Goal: Transaction & Acquisition: Purchase product/service

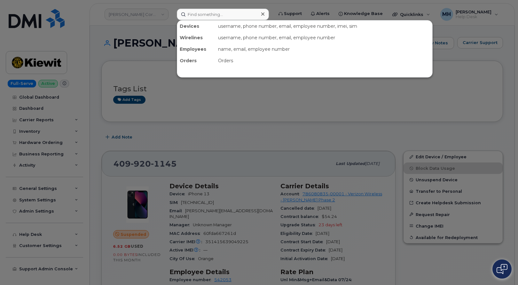
click at [238, 13] on input at bounding box center [223, 15] width 92 height 12
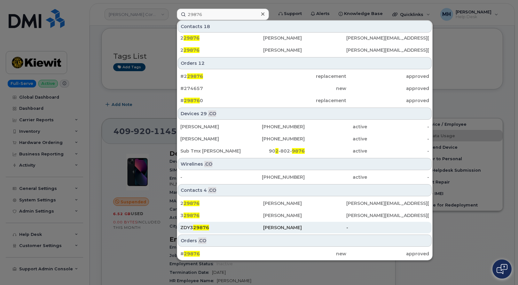
scroll to position [64, 0]
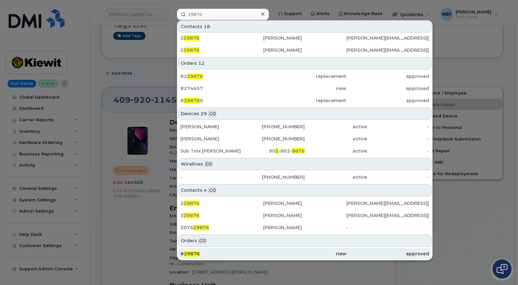
type input "29876"
click at [263, 258] on div "# 29876" at bounding box center [304, 254] width 83 height 12
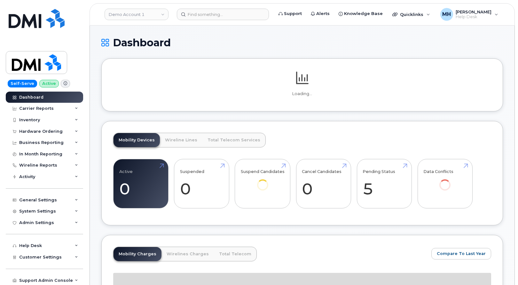
click at [146, 20] on div "Demo Account 1" at bounding box center [136, 14] width 70 height 13
click at [144, 18] on link "Demo Account 1" at bounding box center [136, 15] width 64 height 12
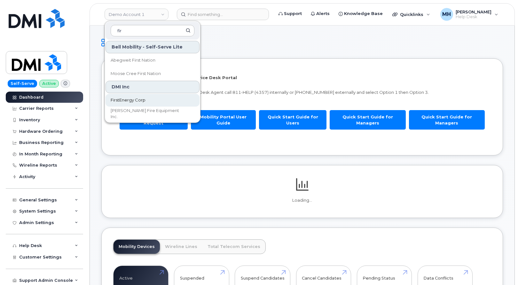
type input "fir"
click at [117, 96] on link "FirstEnergy Corp" at bounding box center [152, 100] width 94 height 13
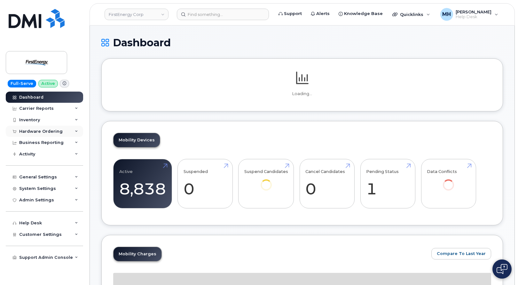
click at [47, 131] on div "Hardware Ordering" at bounding box center [40, 131] width 43 height 5
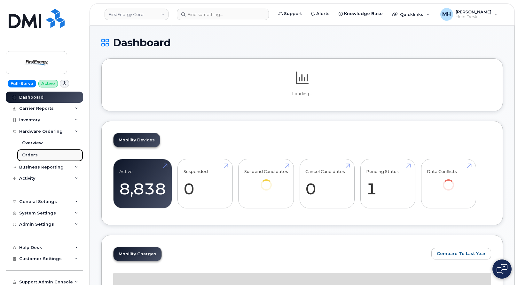
click at [38, 151] on link "Orders" at bounding box center [50, 155] width 66 height 12
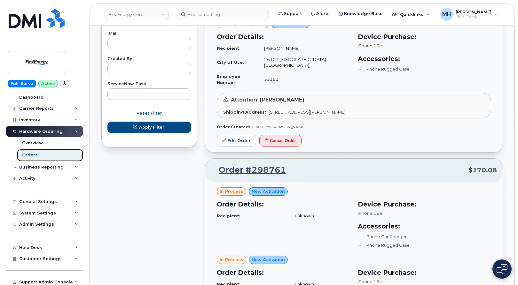
scroll to position [447, 0]
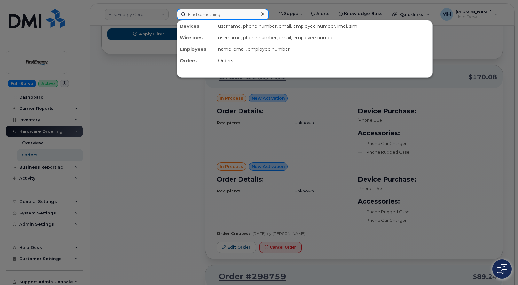
click at [251, 10] on input at bounding box center [223, 15] width 92 height 12
paste input "814-923-6321"
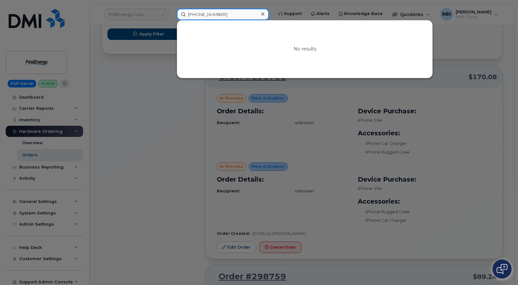
click at [221, 15] on input "814-923-6321" at bounding box center [223, 15] width 92 height 12
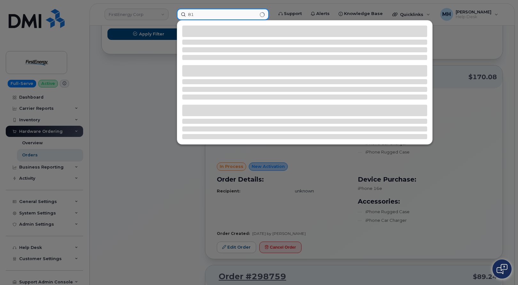
type input "8"
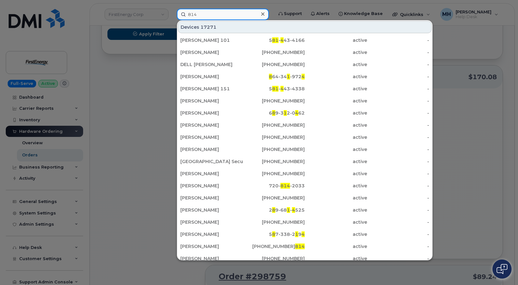
drag, startPoint x: 232, startPoint y: 15, endPoint x: 165, endPoint y: 15, distance: 66.1
click at [172, 15] on div "814 Devices 17271 Dan Sdwan 101 5 81 - 4 43-4166 active - TODD RICE 458-324-880…" at bounding box center [223, 15] width 102 height 12
paste input "-923-3621"
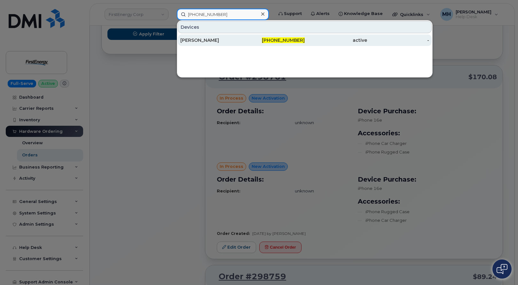
type input "814-923-3621"
click at [242, 36] on div "[PERSON_NAME]" at bounding box center [273, 41] width 62 height 12
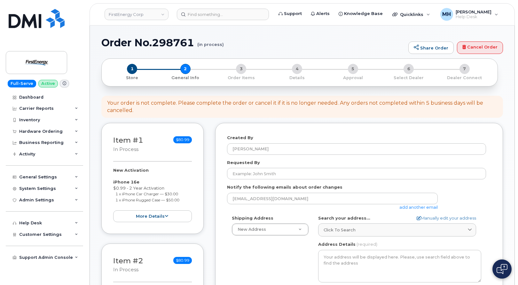
select select
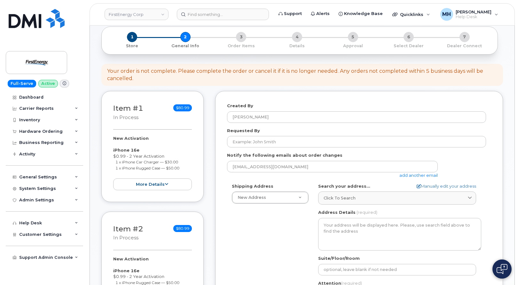
scroll to position [64, 0]
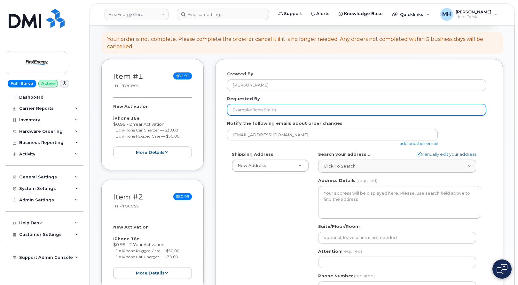
click at [310, 111] on input "Requested By" at bounding box center [356, 110] width 259 height 12
paste input "Stephen J Ommert"
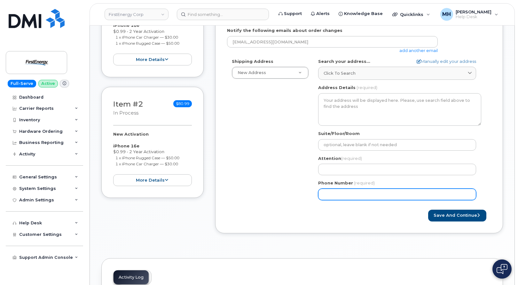
scroll to position [160, 0]
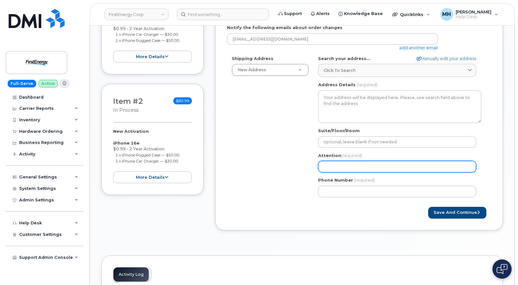
type input "Stephen J Ommert"
click at [336, 171] on input "Attention (required)" at bounding box center [397, 167] width 158 height 12
paste input "Stephen J Ommert"
select select
type input "Stephen J Ommert"
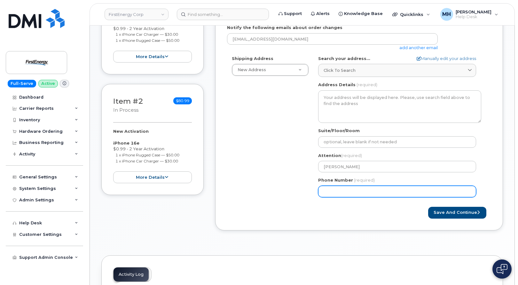
click at [346, 186] on input "Phone Number" at bounding box center [397, 192] width 158 height 12
paste input "8149233621"
click at [345, 193] on input "Phone Number" at bounding box center [397, 192] width 158 height 12
select select
type input "8149233621"
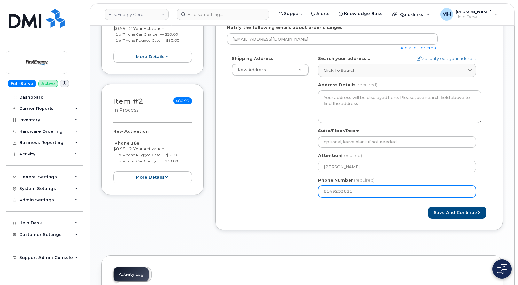
select select
type input "8149233622"
select select
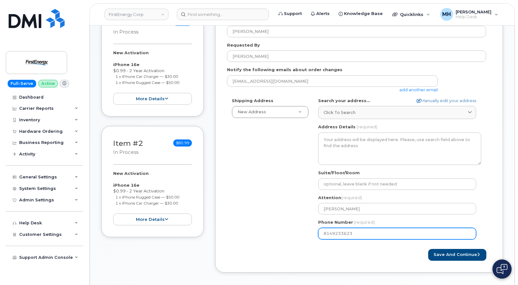
scroll to position [96, 0]
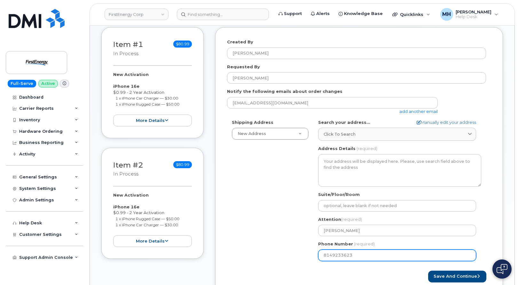
type input "8149233623"
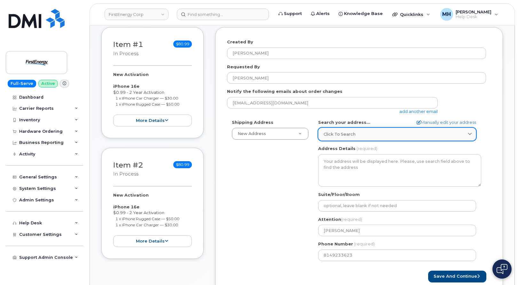
click at [385, 137] on div "Click to search" at bounding box center [396, 134] width 147 height 6
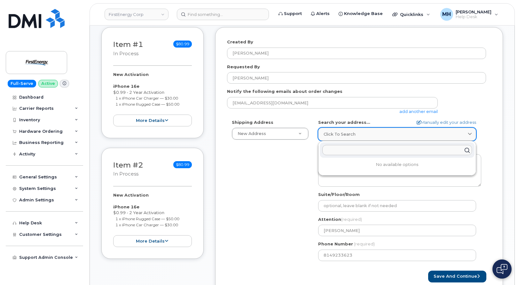
paste input "6099 Angola Rd. Holland, OH"
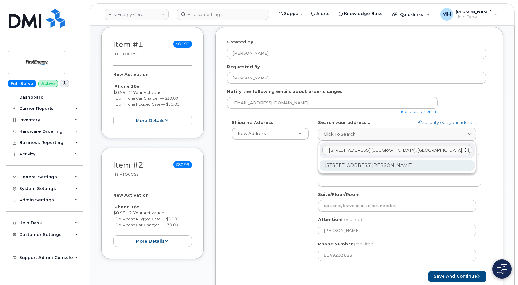
type input "6099 Angola Rd. Holland, OH"
click at [380, 165] on div "6099 Angola Rd Holland OH 43528-9595" at bounding box center [396, 165] width 155 height 11
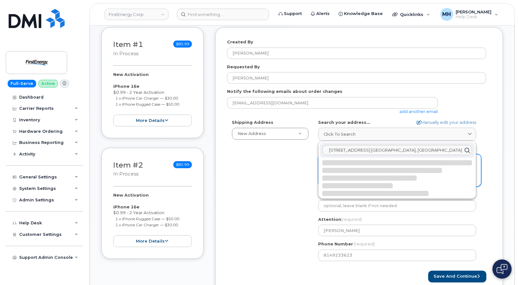
select select
type textarea "6099 Angola Rd HOLLAND OH 43528-9595 UNITED STATES"
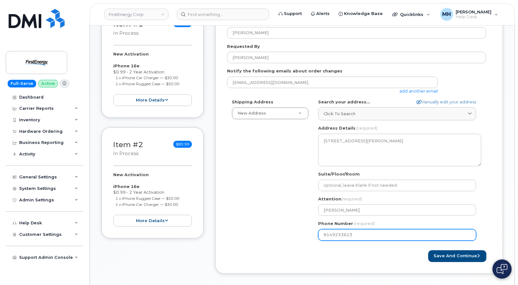
scroll to position [128, 0]
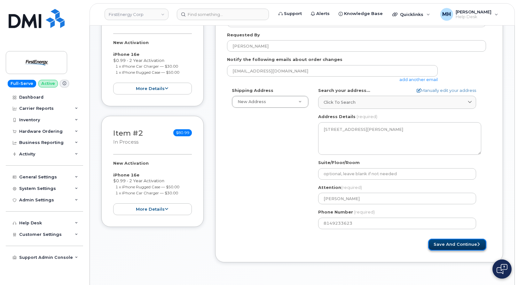
click at [440, 247] on button "Save and Continue" at bounding box center [457, 245] width 58 height 12
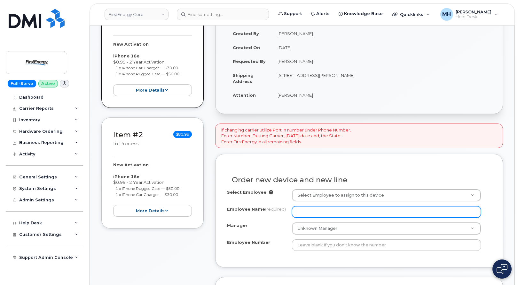
scroll to position [128, 0]
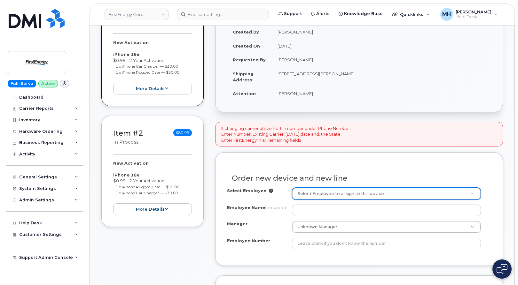
drag, startPoint x: 295, startPoint y: 164, endPoint x: 304, endPoint y: 163, distance: 9.4
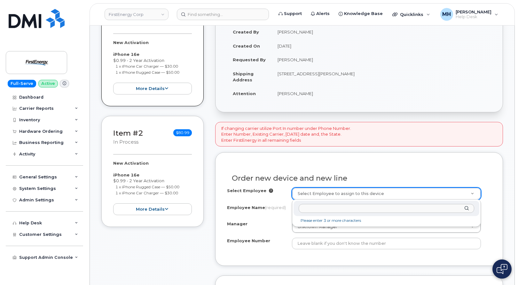
paste input "Blake M Shipe"
type input "Blake M Shipe"
type input "2081702"
type input "Blake M Shipe"
type input "59696"
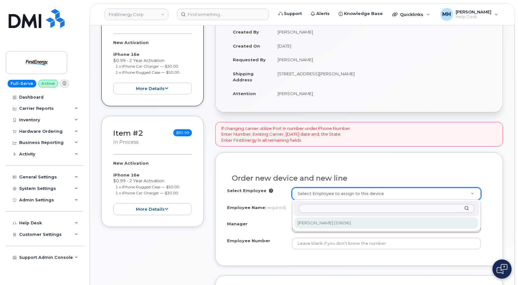
type input "6099 Angola Road"
select select "2067060"
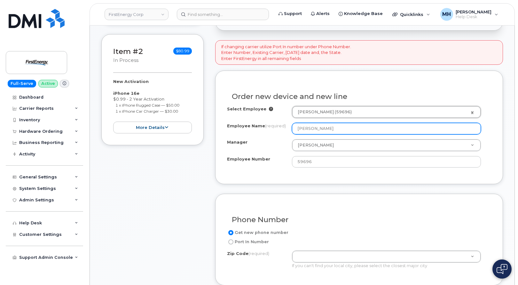
scroll to position [160, 0]
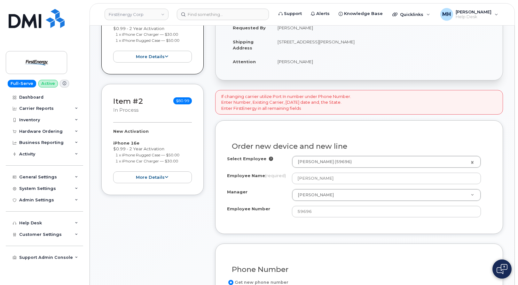
click at [355, 42] on td "6099 Angola Rd HOLLAND OH 43528-9595 UNITED STATES" at bounding box center [381, 45] width 219 height 20
click at [355, 42] on td "[STREET_ADDRESS][PERSON_NAME]" at bounding box center [381, 45] width 219 height 20
copy td "43528"
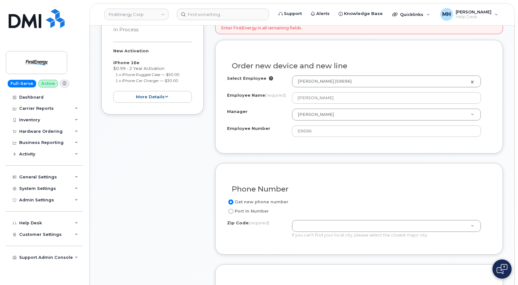
scroll to position [256, 0]
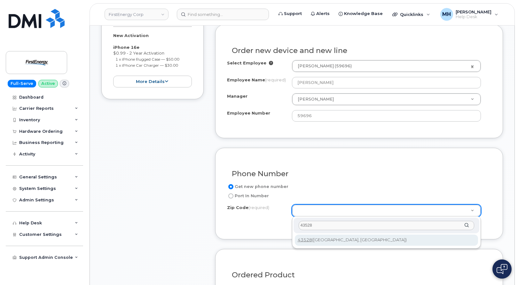
type input "43528"
type input "43528 (Holland, OH)"
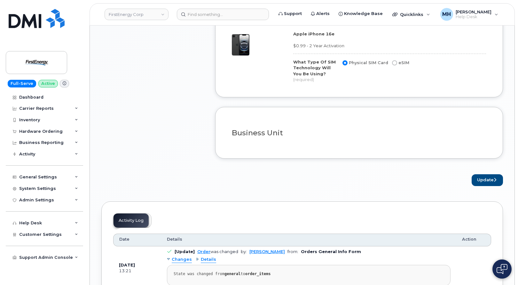
scroll to position [511, 0]
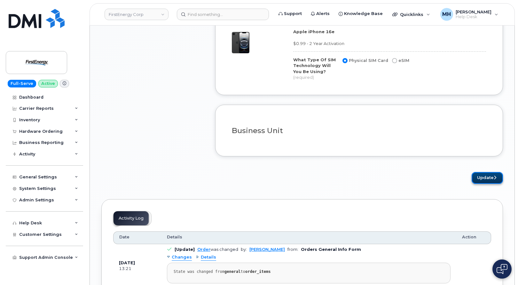
click at [476, 179] on button "Update" at bounding box center [486, 178] width 31 height 12
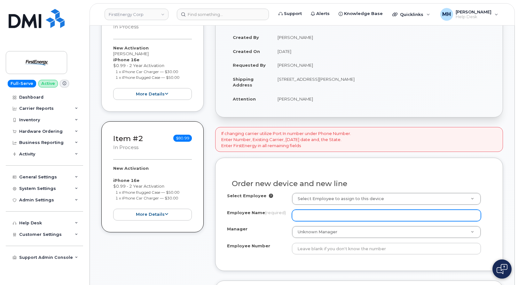
scroll to position [160, 0]
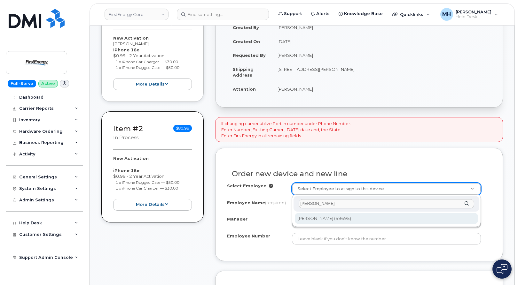
type input "Jordan D Ziegelhofer"
type input "2081871"
type input "Jordan D Ziegelhofer"
type input "59695"
type input "[STREET_ADDRESS]"
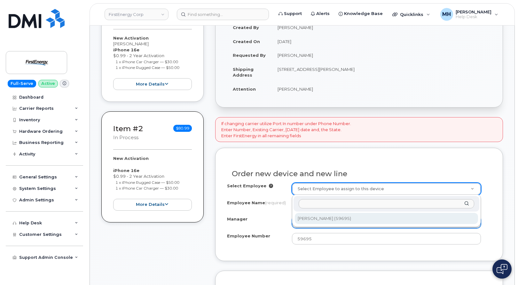
select select "2067060"
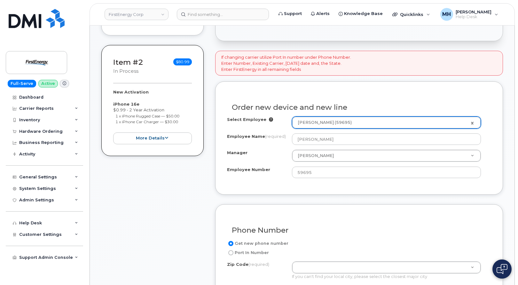
scroll to position [288, 0]
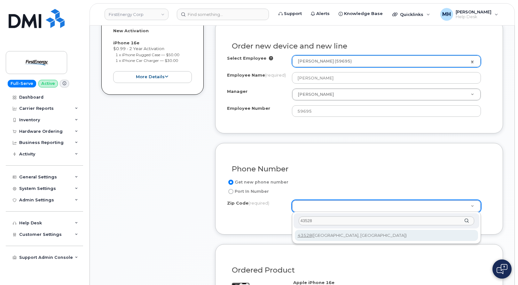
type input "43528"
type input "43528 (Holland, OH)"
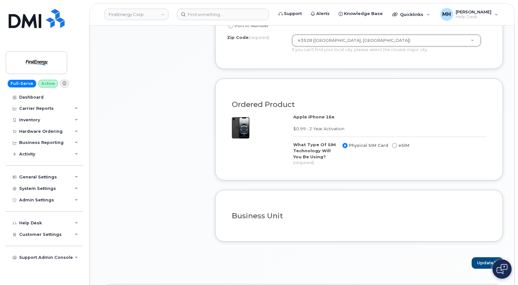
scroll to position [511, 0]
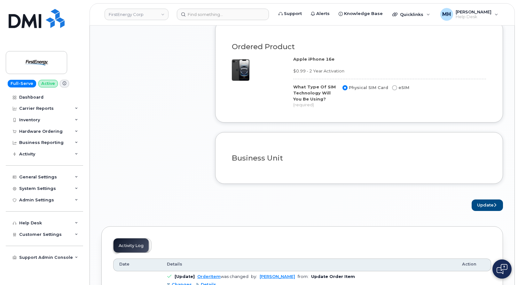
click at [468, 205] on div "Update" at bounding box center [359, 206] width 288 height 12
click at [478, 205] on button "Update" at bounding box center [486, 206] width 31 height 12
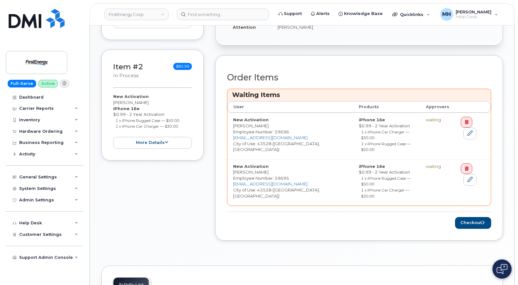
scroll to position [288, 0]
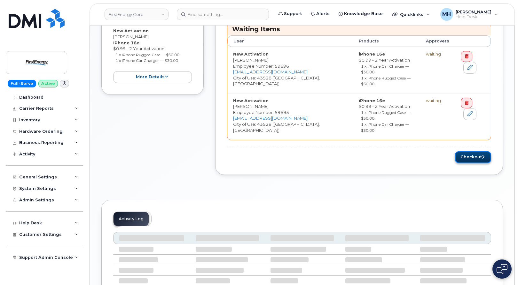
click at [471, 151] on button "Checkout" at bounding box center [473, 157] width 36 height 12
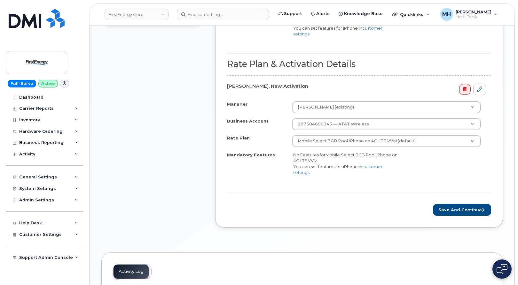
scroll to position [319, 0]
click at [445, 213] on button "Save and Continue" at bounding box center [462, 210] width 58 height 12
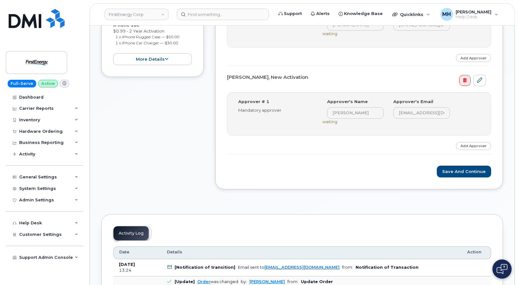
scroll to position [288, 0]
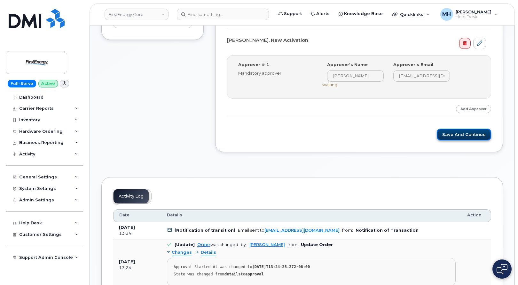
click at [462, 137] on button "Save and Continue" at bounding box center [463, 135] width 54 height 12
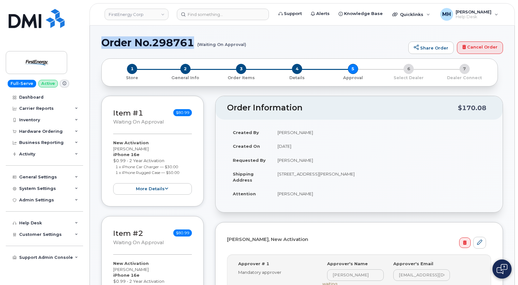
drag, startPoint x: 197, startPoint y: 40, endPoint x: 104, endPoint y: 41, distance: 93.0
click at [104, 41] on h1 "Order No.298761 (Waiting On Approval)" at bounding box center [252, 42] width 303 height 11
copy h1 "Order No.298761"
click at [181, 43] on h1 "Order No.298761 (Waiting On Approval)" at bounding box center [252, 42] width 303 height 11
drag, startPoint x: 104, startPoint y: 43, endPoint x: 245, endPoint y: 46, distance: 141.9
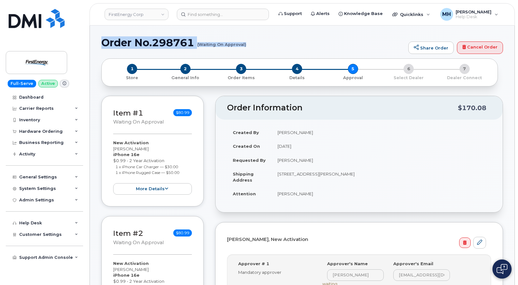
click at [245, 46] on h1 "Order No.298761 (Waiting On Approval)" at bounding box center [252, 42] width 303 height 11
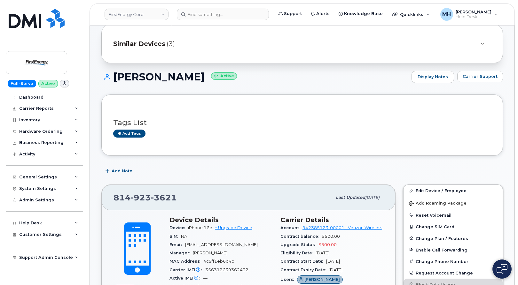
scroll to position [32, 0]
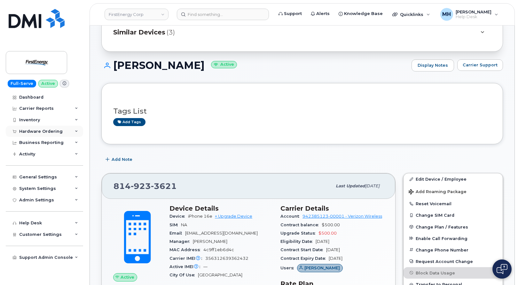
click at [61, 127] on div "Hardware Ordering" at bounding box center [44, 132] width 77 height 12
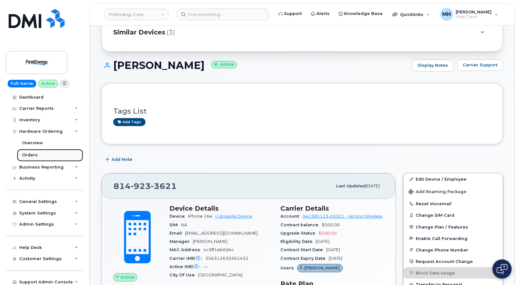
click at [50, 153] on link "Orders" at bounding box center [50, 155] width 66 height 12
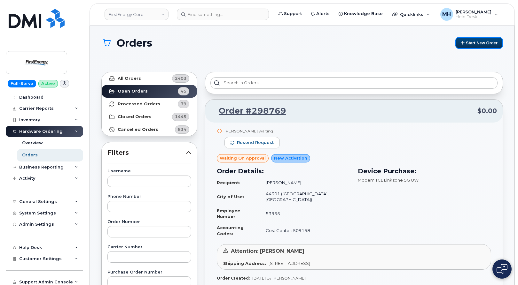
drag, startPoint x: 485, startPoint y: 46, endPoint x: 453, endPoint y: 51, distance: 32.4
click at [485, 46] on button "Start New Order" at bounding box center [479, 43] width 48 height 12
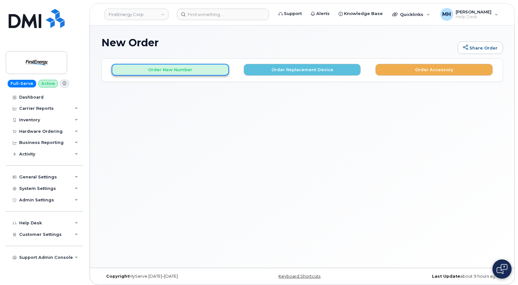
click at [198, 66] on button "Order New Number" at bounding box center [169, 70] width 117 height 12
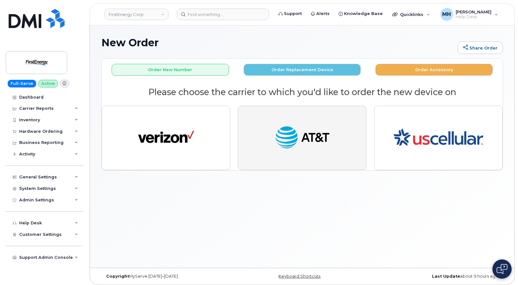
click at [287, 134] on img "button" at bounding box center [302, 138] width 56 height 29
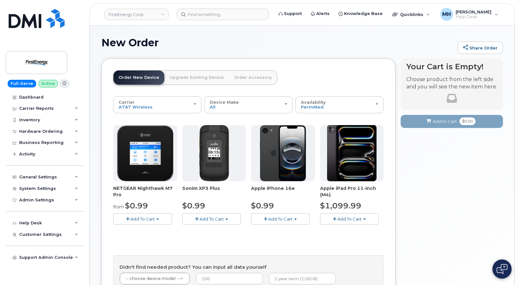
scroll to position [32, 0]
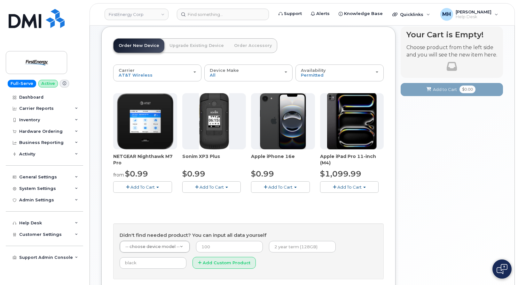
click at [291, 189] on span "Add To Cart" at bounding box center [280, 187] width 24 height 5
click at [290, 200] on link "$0.99 - 2 Year Activation" at bounding box center [284, 199] width 64 height 8
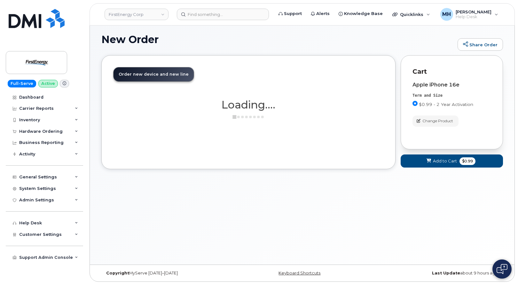
scroll to position [29, 0]
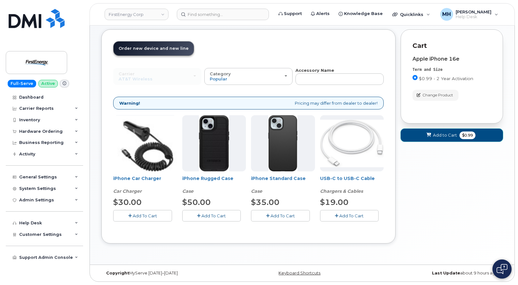
click at [416, 140] on button "Add to Cart $0.99" at bounding box center [451, 135] width 102 height 13
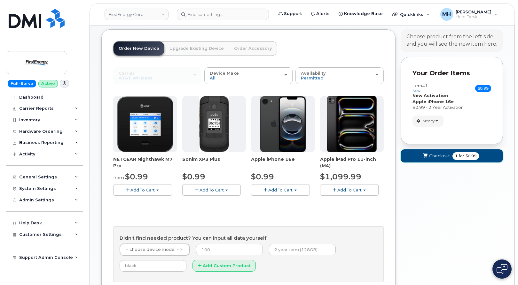
click at [437, 152] on button "Checkout 1 for $0.99" at bounding box center [451, 156] width 102 height 13
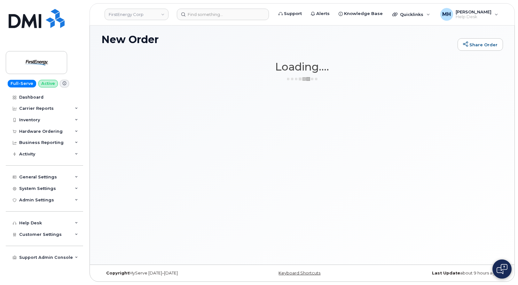
scroll to position [3, 0]
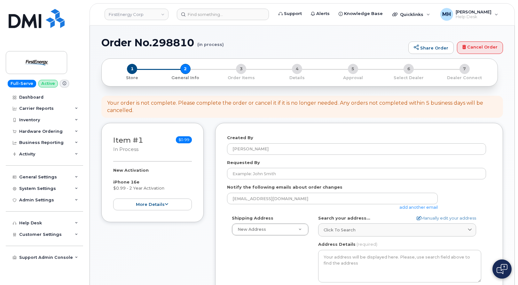
select select
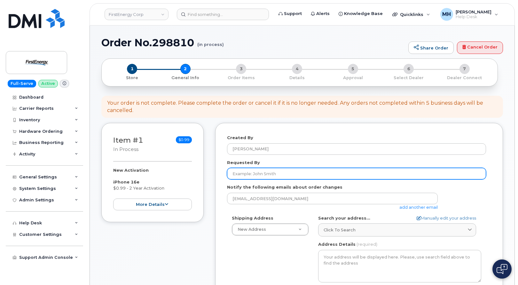
click at [244, 171] on input "Requested By" at bounding box center [356, 174] width 259 height 12
paste input "[PERSON_NAME]"
type input "[PERSON_NAME]"
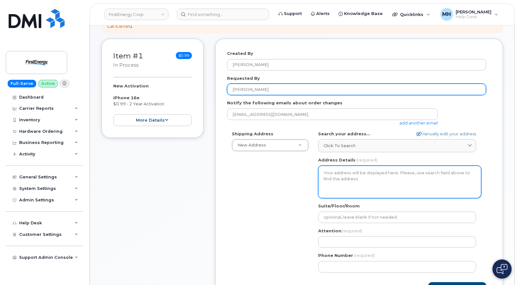
scroll to position [96, 0]
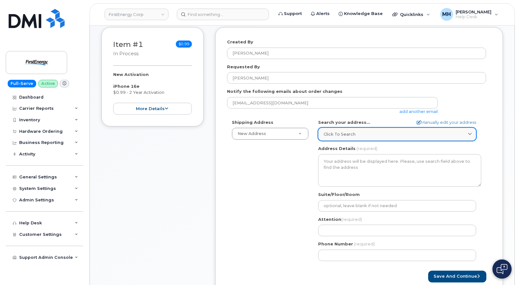
click at [386, 139] on link "Click to search" at bounding box center [397, 134] width 158 height 13
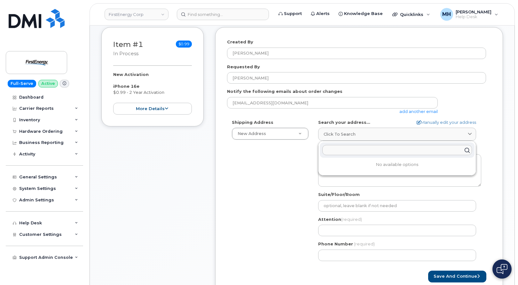
paste input "6099 Angola Rd. Holland, OH"
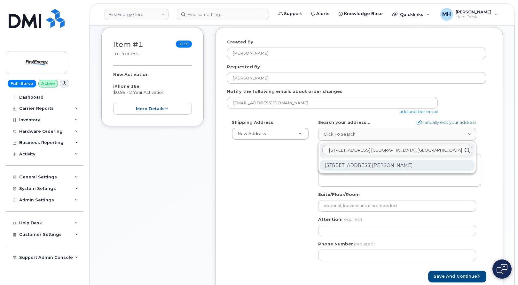
type input "6099 Angola Rd. Holland, OH"
click at [369, 167] on div "6099 Angola Rd Holland OH 43528-9595" at bounding box center [396, 165] width 155 height 11
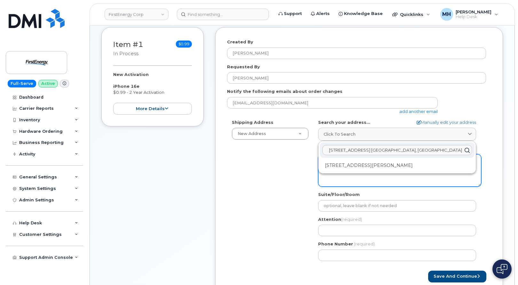
select select
type textarea "6099 Angola Rd HOLLAND OH 43528-9595 UNITED STATES"
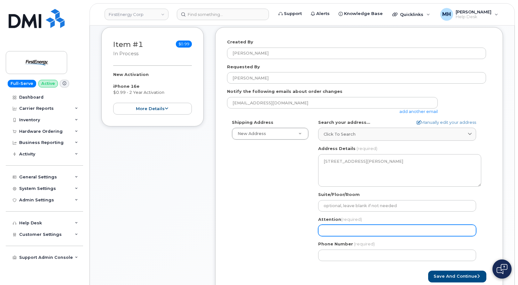
click at [349, 226] on input "Attention (required)" at bounding box center [397, 231] width 158 height 12
paste input "[PERSON_NAME]"
type input "[PERSON_NAME]"
select select
type input "[PERSON_NAME]"
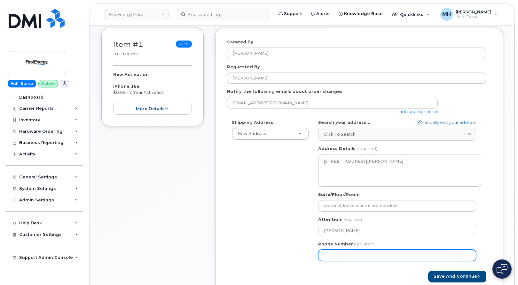
click at [363, 251] on input "Phone Number" at bounding box center [397, 256] width 158 height 12
click at [341, 254] on input "Phone Number" at bounding box center [397, 256] width 158 height 12
paste input "-1"
click at [334, 256] on input "Phone Number" at bounding box center [397, 256] width 158 height 12
type input "-3"
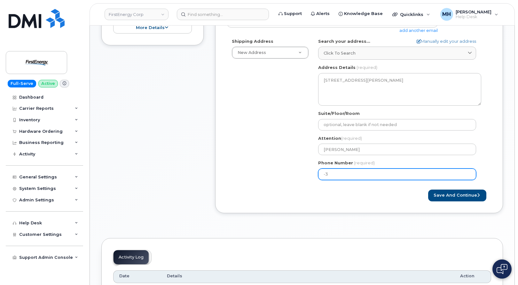
scroll to position [224, 0]
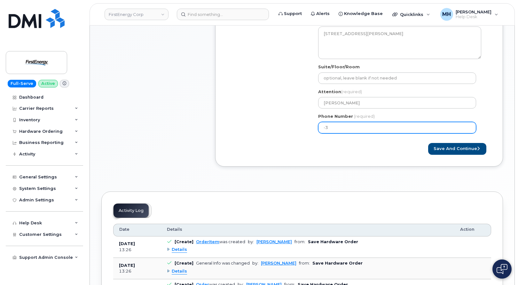
drag, startPoint x: 329, startPoint y: 127, endPoint x: 316, endPoint y: 127, distance: 13.4
click at [316, 127] on div "OH Holland Search your address... Manually edit your address Click to search 60…" at bounding box center [399, 65] width 173 height 147
paste input "number"
click at [347, 126] on input "Phone Number" at bounding box center [397, 128] width 158 height 12
select select
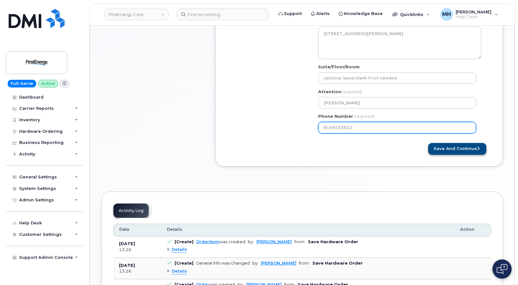
type input "8149233621"
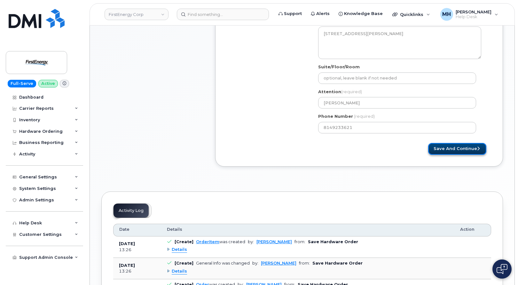
click at [438, 146] on button "Save and Continue" at bounding box center [457, 149] width 58 height 12
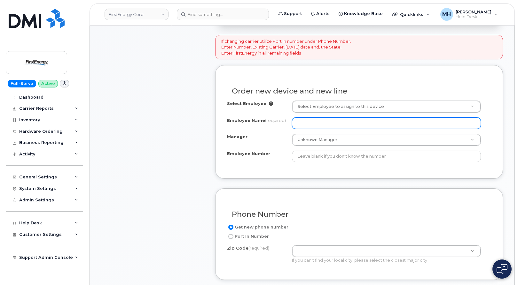
scroll to position [192, 0]
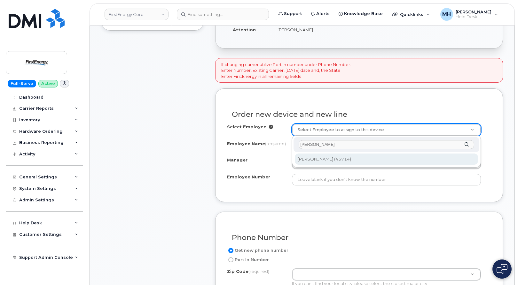
type input "[PERSON_NAME]"
type input "2067060"
type input "[PERSON_NAME]"
type input "43714"
type input "[STREET_ADDRESS][PERSON_NAME]"
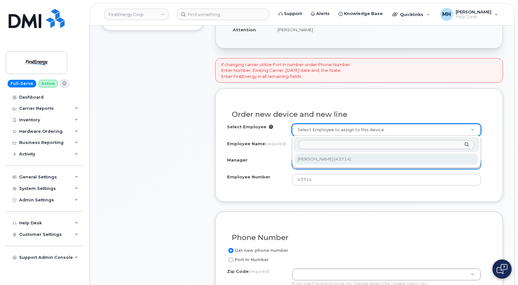
select select "2071403"
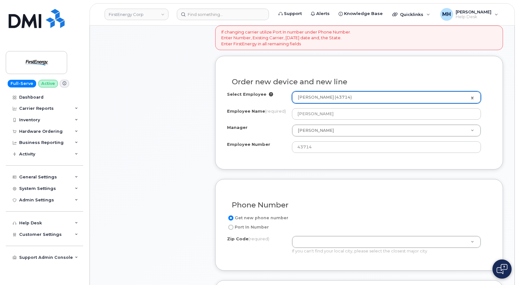
scroll to position [288, 0]
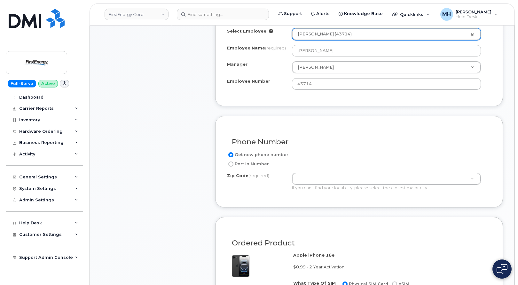
click at [263, 165] on label "Port In Number" at bounding box center [248, 164] width 42 height 8
click at [233, 165] on input "Port In Number" at bounding box center [230, 164] width 5 height 5
radio input "true"
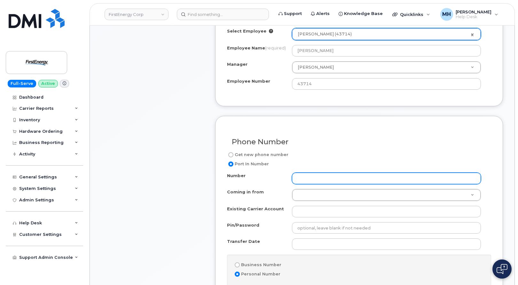
click at [312, 179] on input "Number" at bounding box center [386, 179] width 189 height 12
paste input "[PHONE_NUMBER]"
click at [318, 179] on input "[PHONE_NUMBER]" at bounding box center [386, 179] width 189 height 12
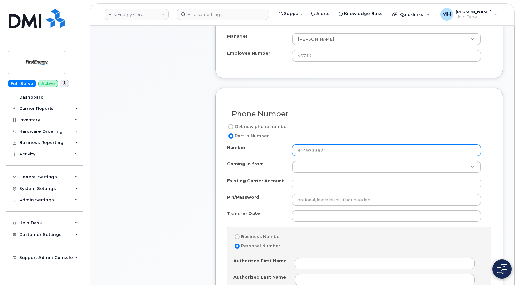
scroll to position [351, 0]
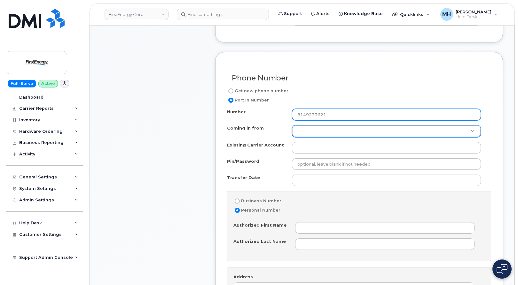
type input "8149233621"
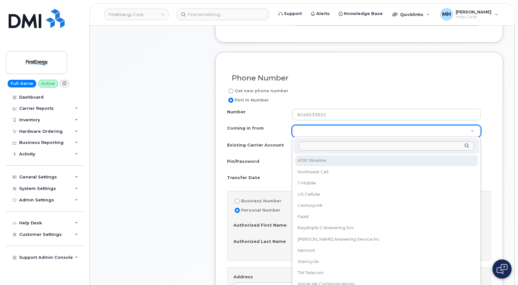
select select "AT&T Wireline"
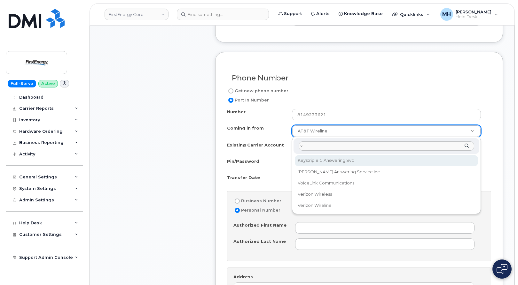
type input "ve"
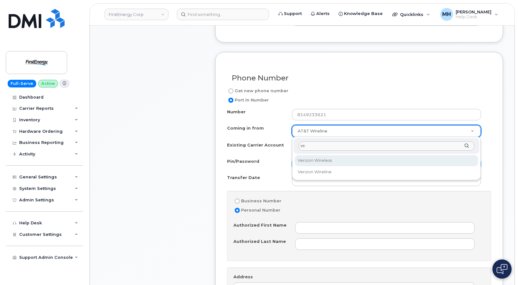
select select "Verizon Wireless"
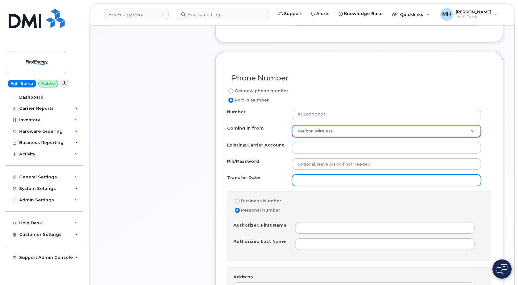
click at [305, 183] on input "Transfer Date" at bounding box center [386, 181] width 189 height 12
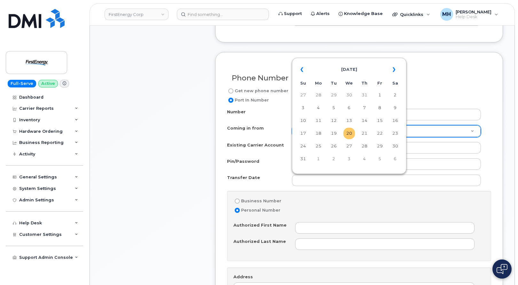
click at [349, 133] on td "20" at bounding box center [349, 134] width 12 height 12
type input "2025-08-20"
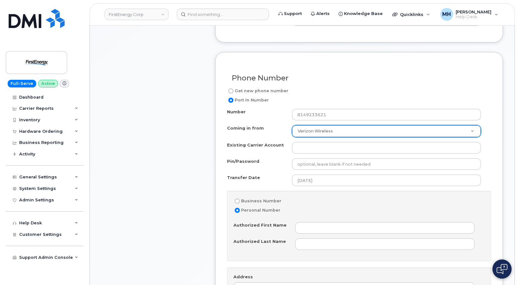
click at [275, 199] on label "Business Number" at bounding box center [257, 201] width 48 height 8
click at [240, 199] on input "Business Number" at bounding box center [236, 201] width 5 height 5
radio input "true"
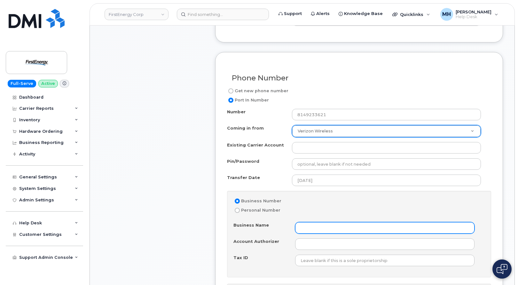
click at [317, 228] on input "Business Name" at bounding box center [385, 228] width 180 height 12
type input "f"
type input "FirstEnergy"
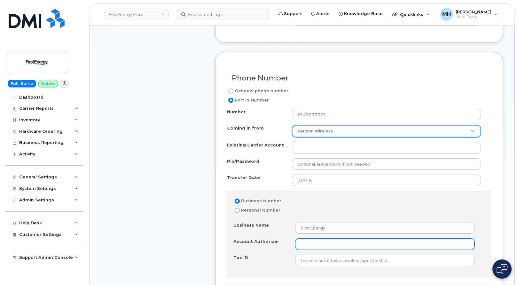
click at [313, 243] on input "Account Authorizer" at bounding box center [385, 245] width 180 height 12
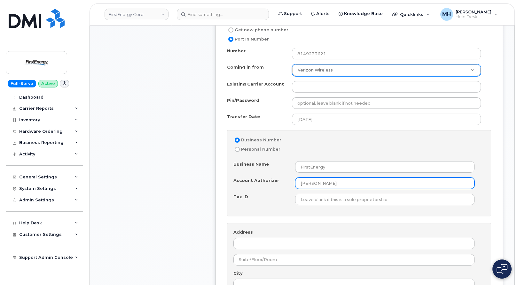
scroll to position [415, 0]
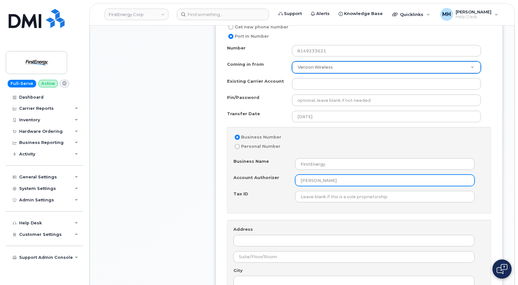
type input "[PERSON_NAME]"
click at [287, 212] on div "Business Number Personal Number Business Name FirstEnergy Account Authorizer Ma…" at bounding box center [359, 170] width 264 height 87
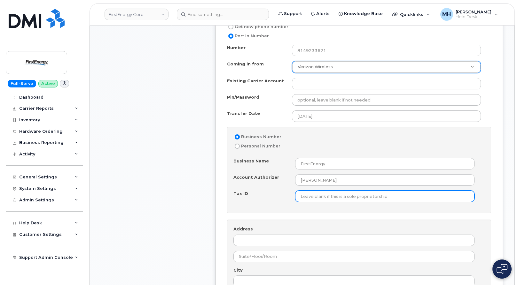
scroll to position [511, 0]
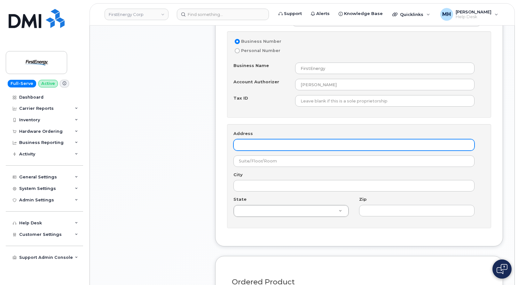
click at [303, 150] on input "Address" at bounding box center [353, 145] width 241 height 12
paste input "[STREET_ADDRESS]"
click at [307, 143] on input "[STREET_ADDRESS]" at bounding box center [353, 145] width 241 height 12
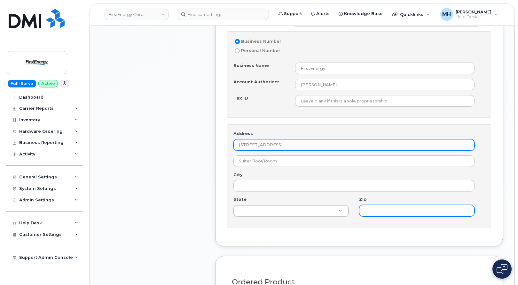
type input "[STREET_ADDRESS]"
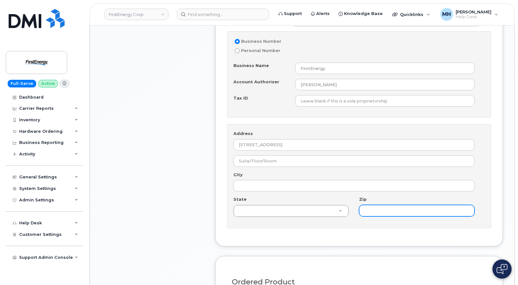
click at [374, 209] on input "Zip" at bounding box center [416, 211] width 115 height 12
paste input "68106"
type input "68106"
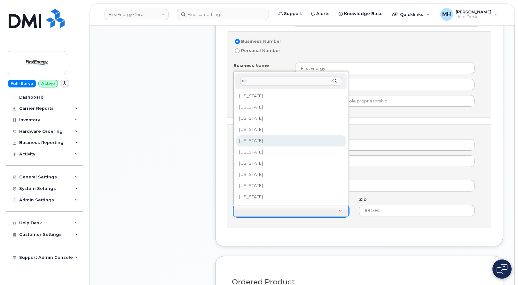
type input "ne"
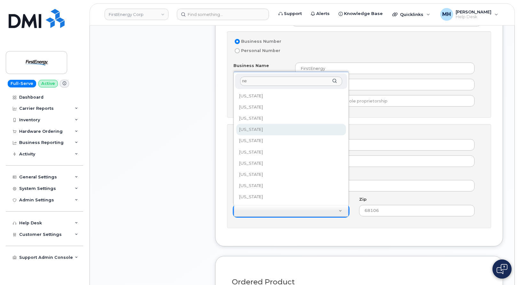
select select "Nebraska"
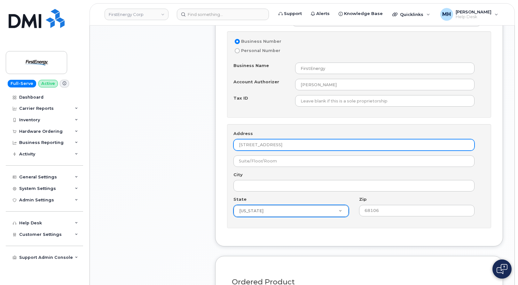
click at [279, 145] on input "6902 Pine St, Omaha, NE" at bounding box center [353, 145] width 241 height 12
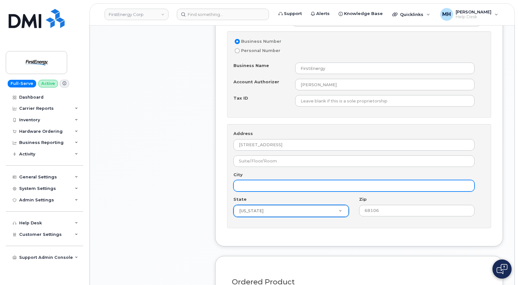
click at [270, 185] on input "City" at bounding box center [353, 186] width 241 height 12
paste input "Omaha"
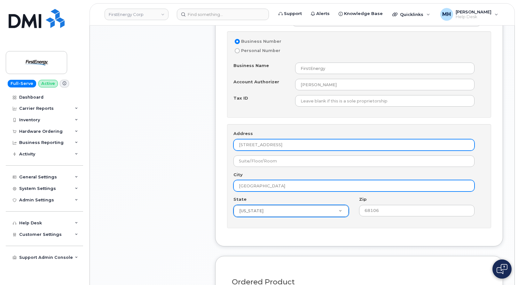
type input "Omaha"
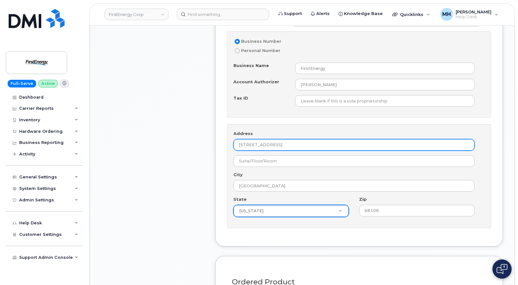
drag, startPoint x: 297, startPoint y: 144, endPoint x: 274, endPoint y: 145, distance: 23.0
click at [274, 145] on input "6902 Pine St, Omaha, NE" at bounding box center [353, 145] width 241 height 12
type input "6902 Pine St"
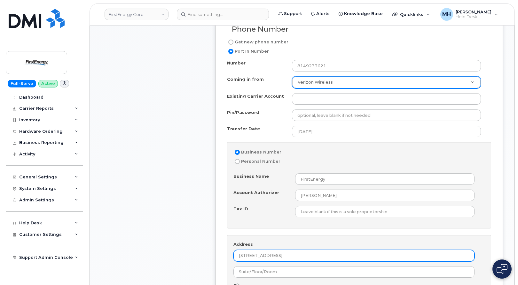
scroll to position [415, 0]
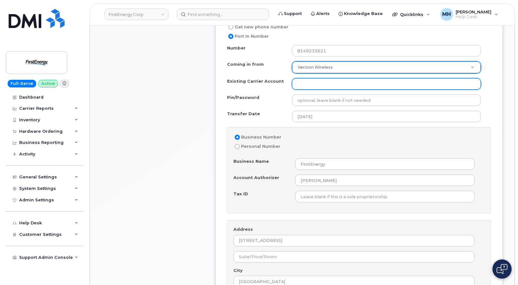
click at [330, 82] on input "Existing Carrier Account" at bounding box center [386, 84] width 189 height 12
paste input "942385123-00001"
type input "942385123-00001"
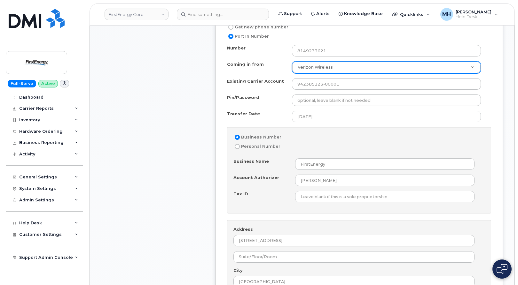
click at [336, 125] on div "Number 8149233621 Coming in from Verizon Wireless Coming in from AT&T Wireline …" at bounding box center [359, 184] width 264 height 279
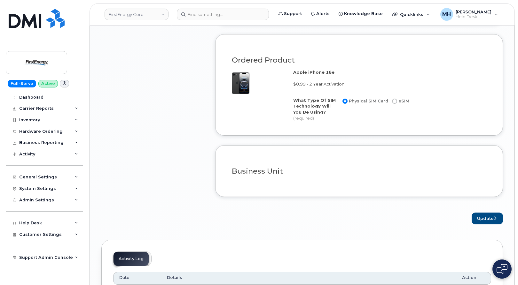
scroll to position [767, 0]
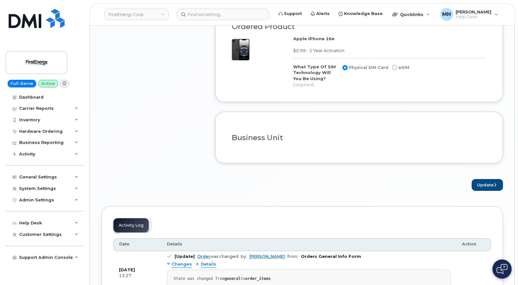
click at [393, 68] on input "eSIM" at bounding box center [394, 67] width 5 height 5
radio input "true"
click at [490, 183] on button "Update" at bounding box center [486, 185] width 31 height 12
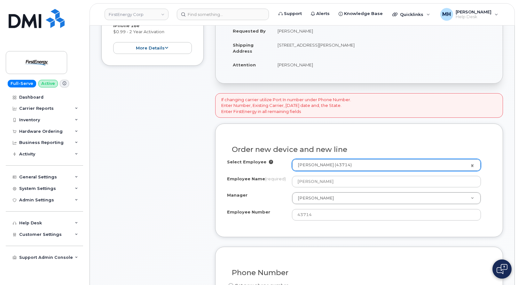
scroll to position [0, 0]
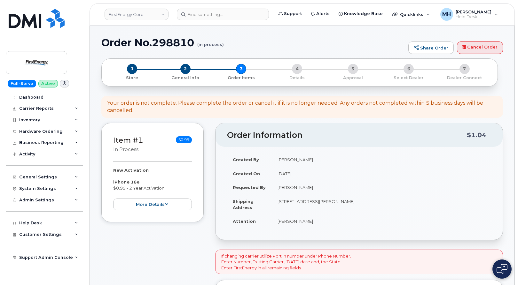
click at [179, 43] on h1 "Order No.298810 (in process)" at bounding box center [252, 42] width 303 height 11
copy h1 "298810"
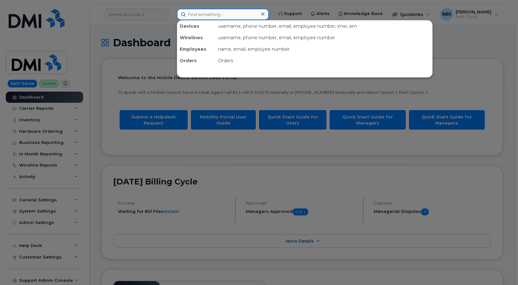
click at [191, 16] on input at bounding box center [223, 15] width 92 height 12
paste input "[PHONE_NUMBER]"
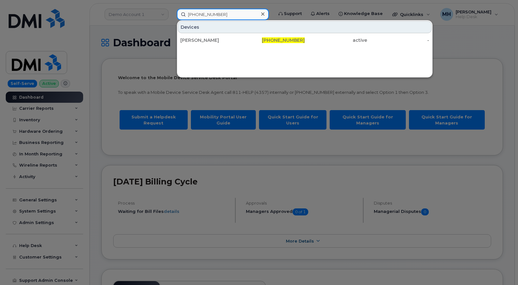
type input "[PHONE_NUMBER]"
click at [214, 41] on div "[PERSON_NAME]" at bounding box center [211, 40] width 62 height 6
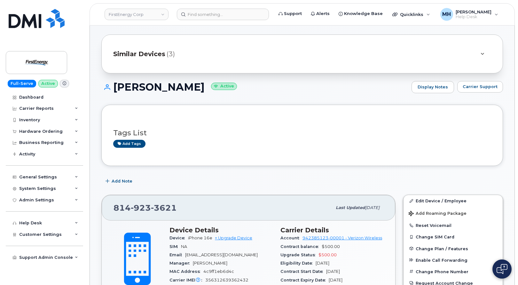
scroll to position [64, 0]
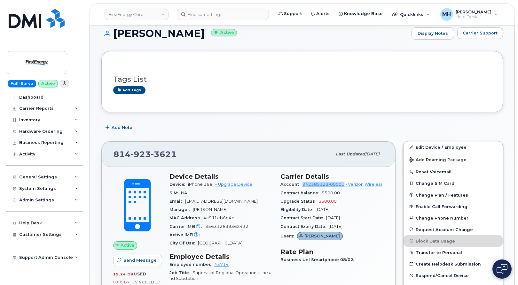
drag, startPoint x: 302, startPoint y: 187, endPoint x: 344, endPoint y: 186, distance: 42.5
click at [344, 186] on div "Account 942385123-00001 - Verizon Wireless" at bounding box center [331, 184] width 103 height 8
copy link "942385123-00001"
click at [57, 132] on div "Hardware Ordering" at bounding box center [40, 131] width 43 height 5
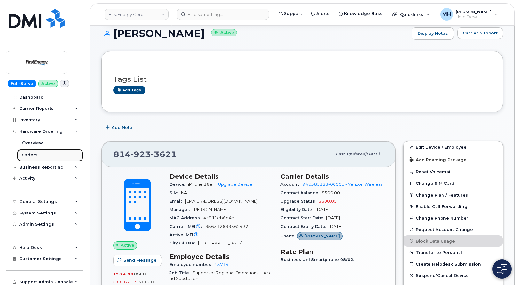
click at [41, 154] on link "Orders" at bounding box center [50, 155] width 66 height 12
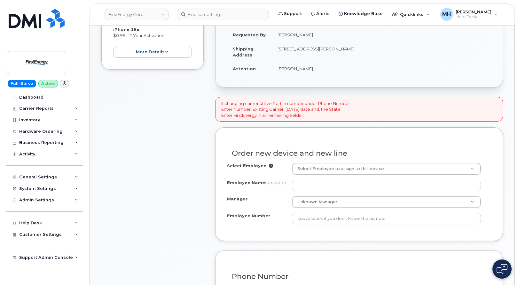
scroll to position [188, 0]
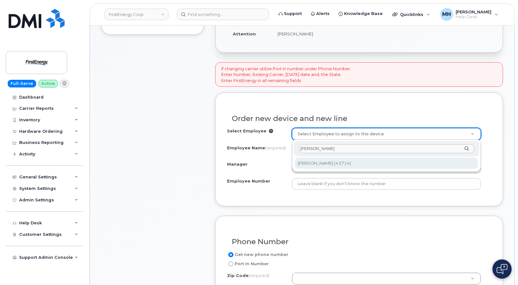
type input "[PERSON_NAME]"
type input "2067060"
type input "[PERSON_NAME]"
type input "43714"
type input "[STREET_ADDRESS][PERSON_NAME]"
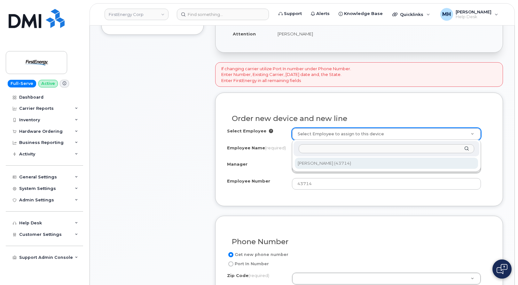
select select "2071403"
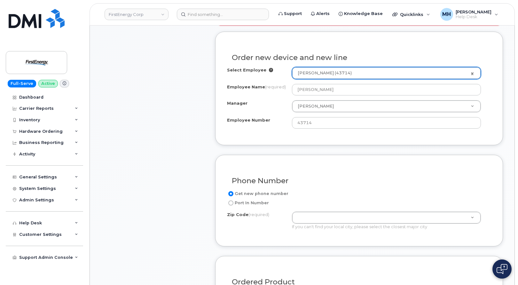
scroll to position [283, 0]
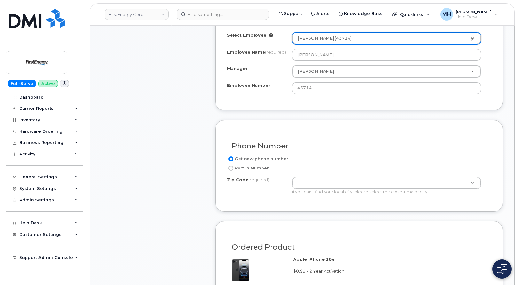
click at [255, 168] on label "Port In Number" at bounding box center [248, 169] width 42 height 8
click at [233, 168] on input "Port In Number" at bounding box center [230, 168] width 5 height 5
radio input "true"
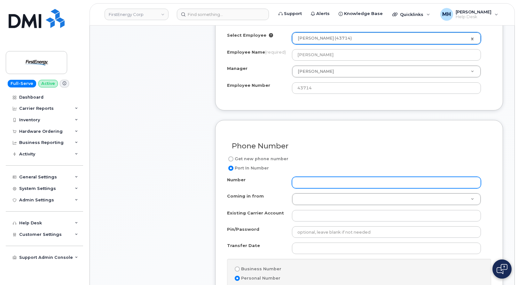
click at [320, 183] on input "Number" at bounding box center [386, 183] width 189 height 12
paste input "814-923-3621"
click at [318, 181] on input "814-923-3621" at bounding box center [386, 183] width 189 height 12
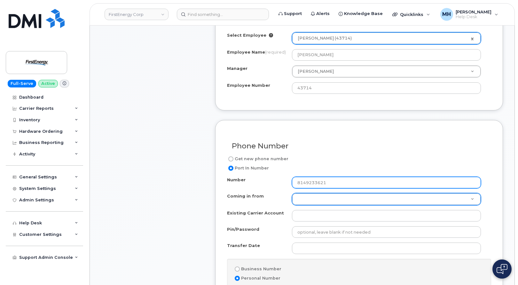
type input "8149233621"
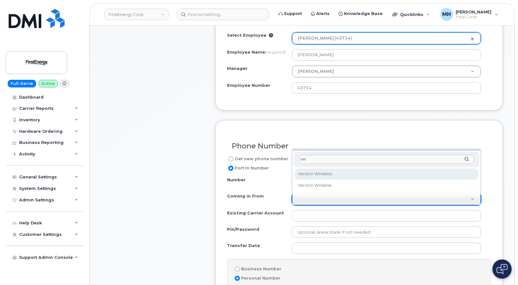
type input "ver"
select select "Verizon Wireless"
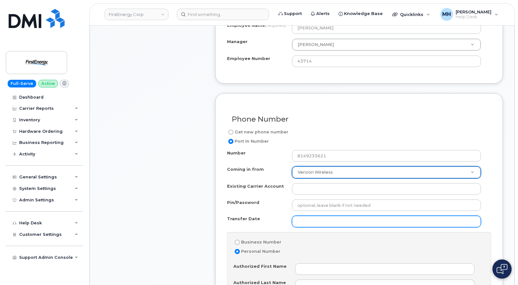
scroll to position [347, 0]
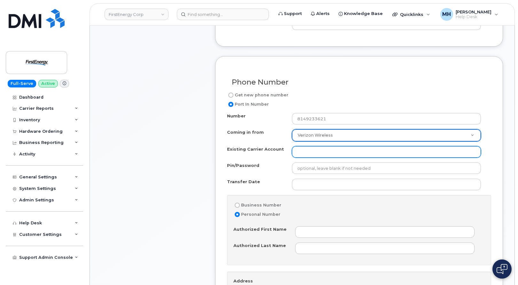
click at [318, 152] on input "Existing Carrier Account" at bounding box center [386, 152] width 189 height 12
paste input "942385123-00001"
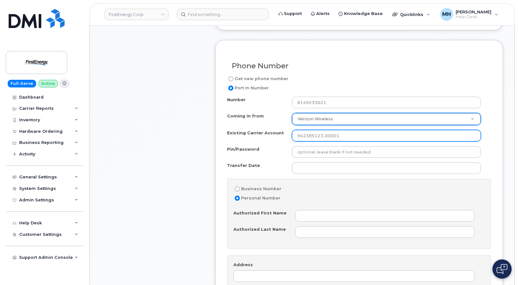
scroll to position [379, 0]
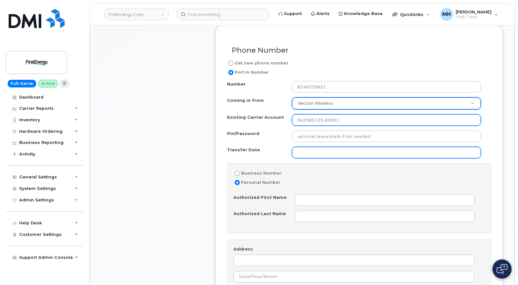
type input "942385123-00001"
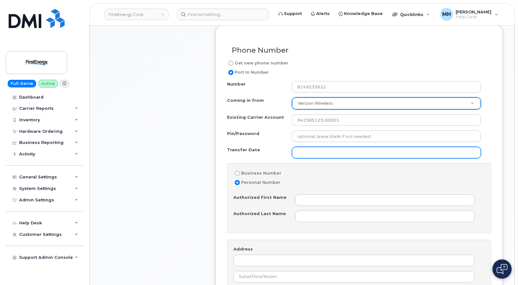
click at [310, 153] on input "Transfer Date" at bounding box center [386, 153] width 189 height 12
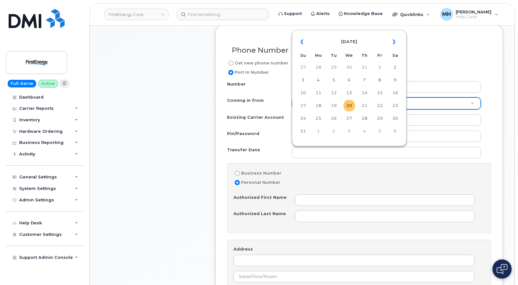
click at [349, 106] on td "20" at bounding box center [349, 106] width 12 height 12
type input "2025-08-20"
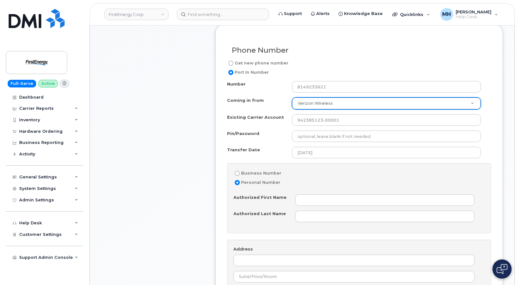
click at [277, 176] on label "Business Number" at bounding box center [257, 174] width 48 height 8
click at [240, 176] on input "Business Number" at bounding box center [236, 173] width 5 height 5
radio input "true"
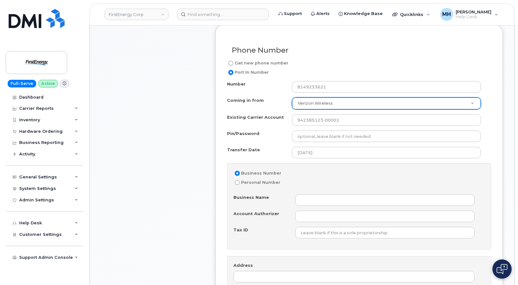
click at [306, 194] on div "Business Number Personal Number Business Name Account Authorizer Tax ID" at bounding box center [359, 206] width 264 height 87
click at [328, 199] on input "Business Name" at bounding box center [385, 201] width 180 height 12
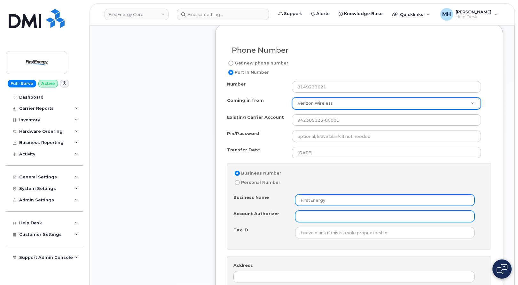
type input "FirstEnergy"
click at [312, 214] on input "Account Authorizer" at bounding box center [385, 217] width 180 height 12
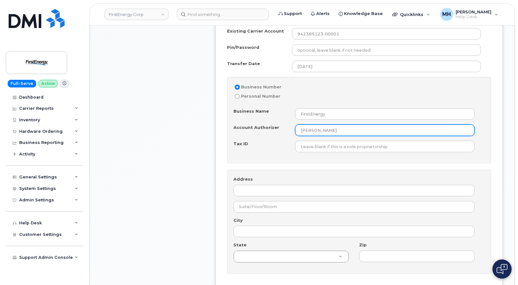
scroll to position [571, 0]
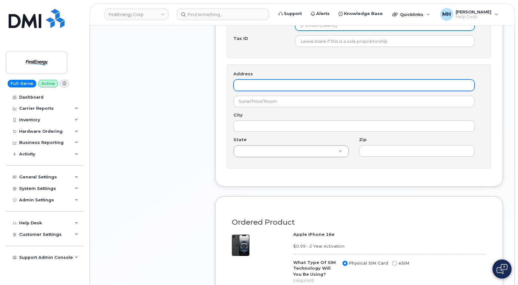
type input "Marty Courter"
click at [273, 84] on input "Address" at bounding box center [353, 86] width 241 height 12
paste input "6902 Pine St, Omaha, NE 68106"
type input "6902 Pine St, Omaha, NE 68106"
click at [306, 85] on input "6902 Pine St, Omaha, NE 68106" at bounding box center [353, 86] width 241 height 12
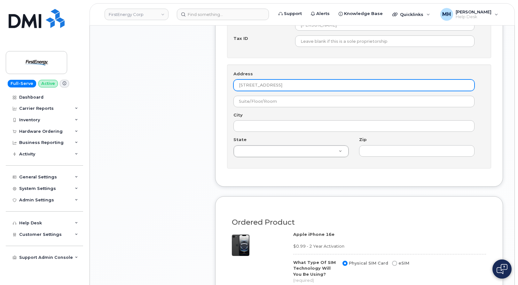
click at [306, 85] on input "6902 Pine St, Omaha, NE 68106" at bounding box center [353, 86] width 241 height 12
click at [309, 89] on input "Address" at bounding box center [353, 86] width 241 height 12
paste input "6902 Pine St, Omaha, NE 68106"
click at [303, 85] on input "6902 Pine St, Omaha, NE 68106" at bounding box center [353, 86] width 241 height 12
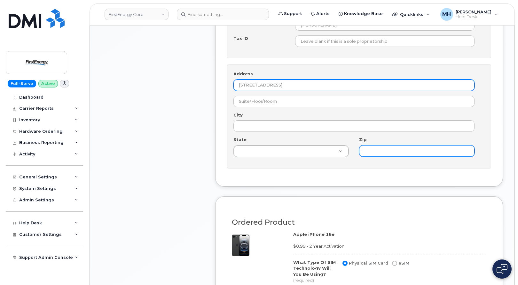
type input "6902 Pine St, Omaha, NE"
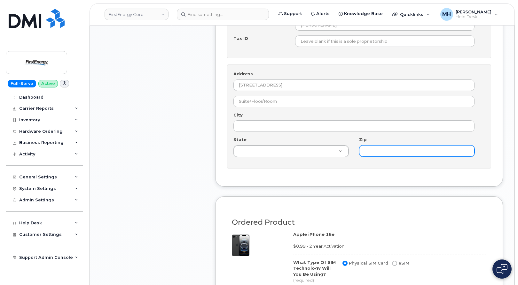
click at [372, 153] on input "Zip" at bounding box center [416, 151] width 115 height 12
paste input "68106"
type input "68106"
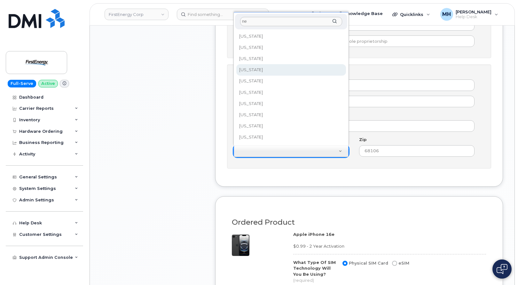
type input "ne"
select select "Nebraska"
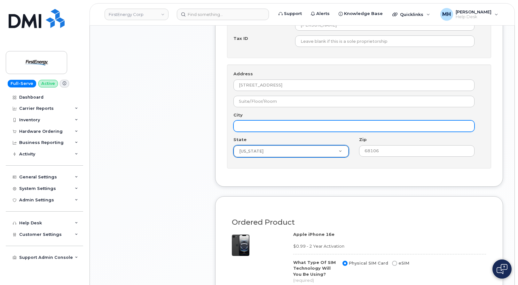
click at [257, 125] on input "City" at bounding box center [353, 126] width 241 height 12
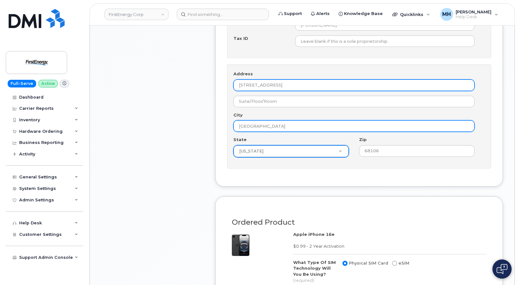
type input "Omaha"
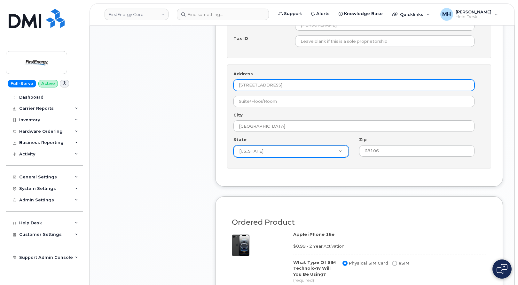
drag, startPoint x: 299, startPoint y: 83, endPoint x: 274, endPoint y: 85, distance: 24.6
click at [274, 85] on input "6902 Pine St, Omaha, NE" at bounding box center [353, 86] width 241 height 12
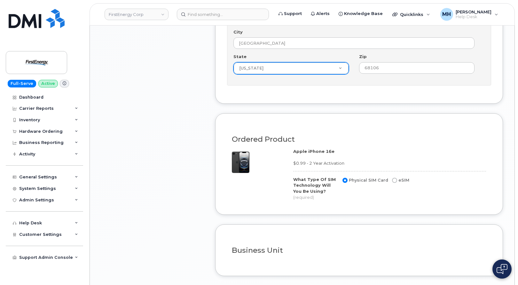
scroll to position [731, 0]
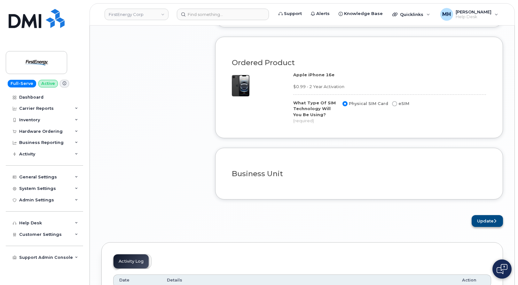
type input "6902 Pine St"
click at [480, 216] on button "Update" at bounding box center [486, 221] width 31 height 12
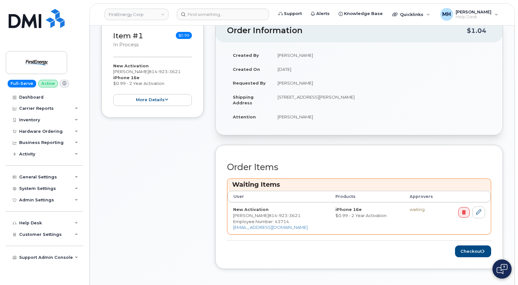
scroll to position [224, 0]
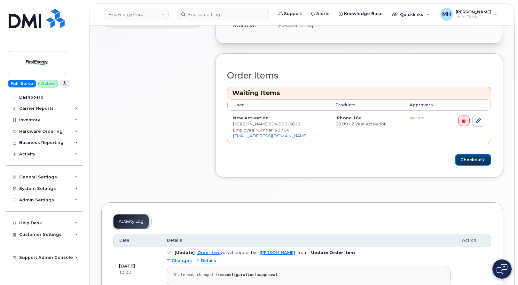
click at [466, 160] on button "Checkout" at bounding box center [473, 160] width 36 height 12
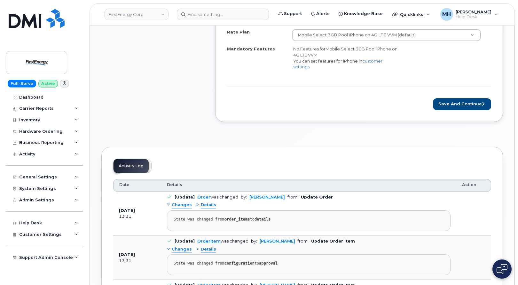
scroll to position [288, 0]
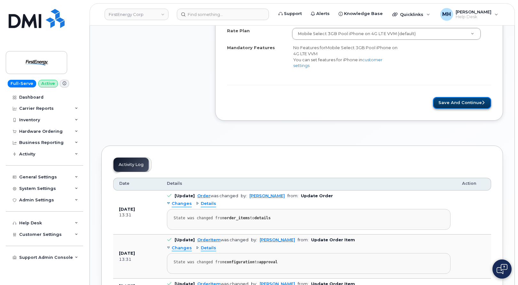
click at [465, 102] on button "Save and Continue" at bounding box center [462, 103] width 58 height 12
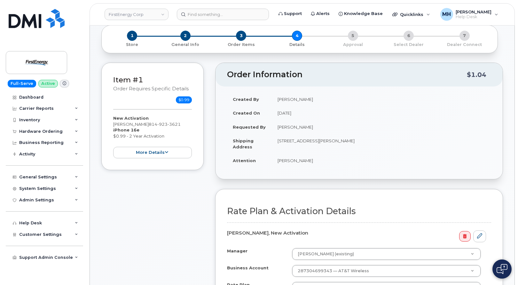
scroll to position [0, 0]
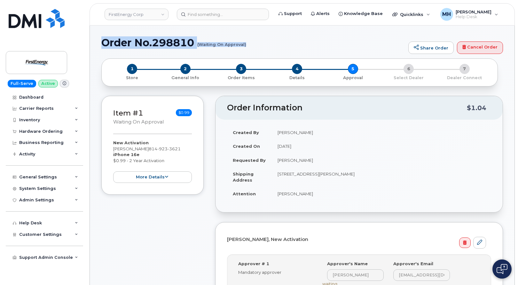
drag, startPoint x: 103, startPoint y: 41, endPoint x: 245, endPoint y: 46, distance: 142.6
click at [245, 46] on h1 "Order No.298810 (Waiting On Approval)" at bounding box center [252, 42] width 303 height 11
copy h1 "Order No.298810 (Waiting On Approval)"
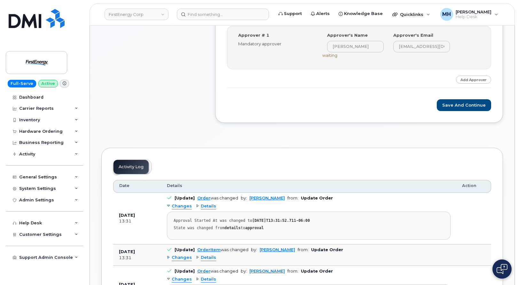
scroll to position [224, 0]
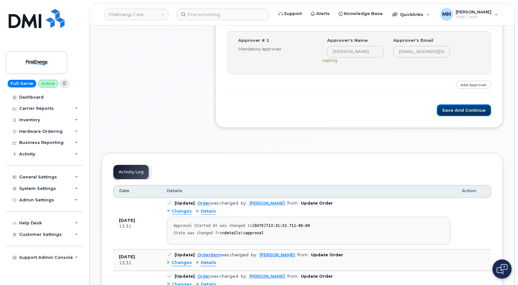
click at [455, 108] on button "Save and Continue" at bounding box center [463, 110] width 54 height 12
